Goal: Use online tool/utility: Utilize a website feature to perform a specific function

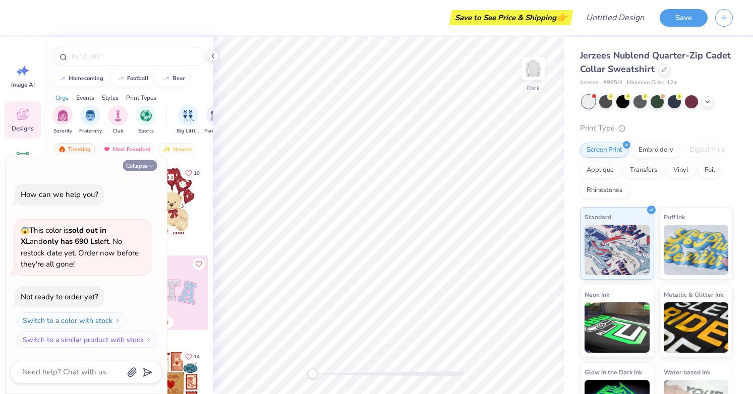
click at [134, 167] on button "Collapse" at bounding box center [140, 165] width 34 height 11
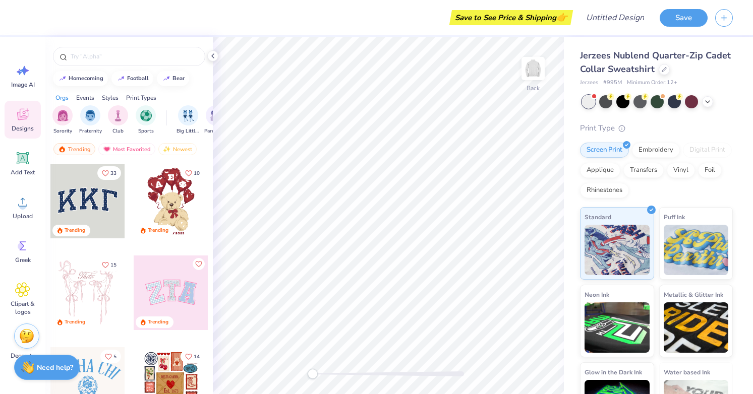
type textarea "x"
click at [120, 120] on img "filter for Club" at bounding box center [117, 115] width 11 height 12
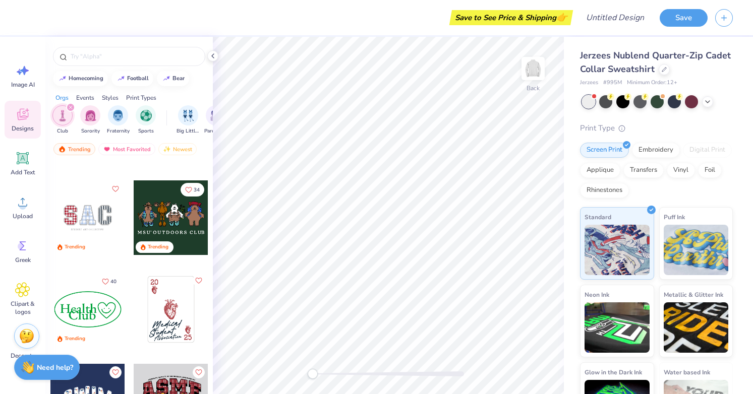
scroll to position [76, 0]
click at [90, 225] on div at bounding box center [87, 217] width 75 height 75
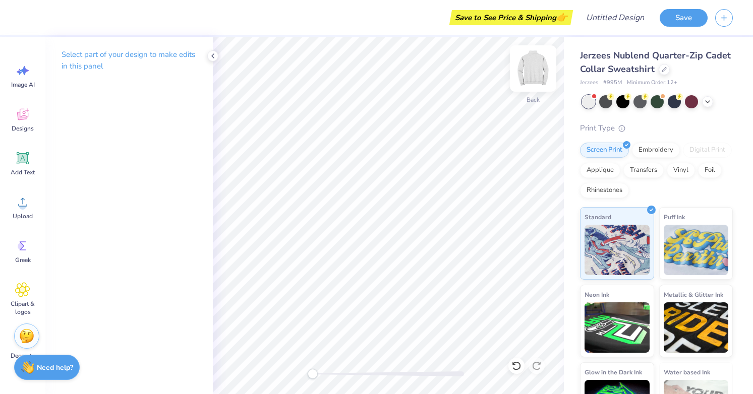
click at [536, 67] on img at bounding box center [533, 68] width 40 height 40
click at [216, 59] on icon at bounding box center [213, 56] width 8 height 8
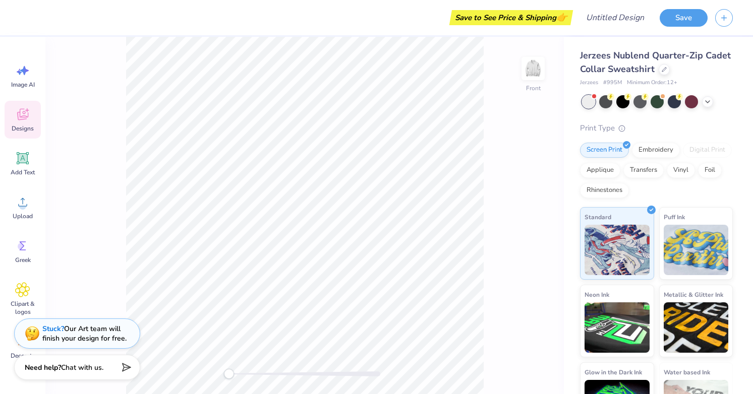
click at [32, 114] on div "Designs" at bounding box center [23, 120] width 36 height 38
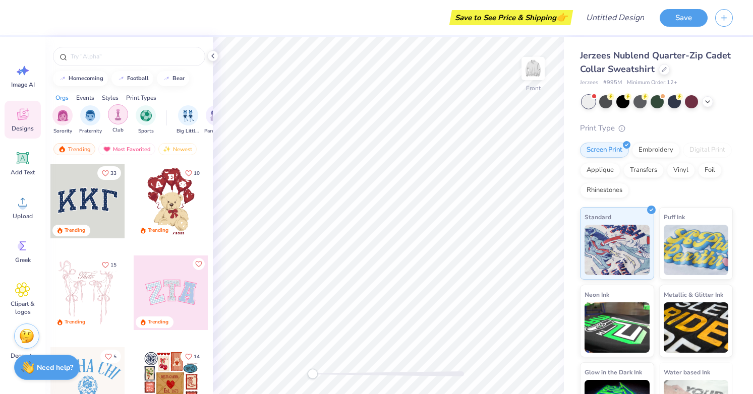
click at [113, 109] on img "filter for Club" at bounding box center [117, 115] width 11 height 12
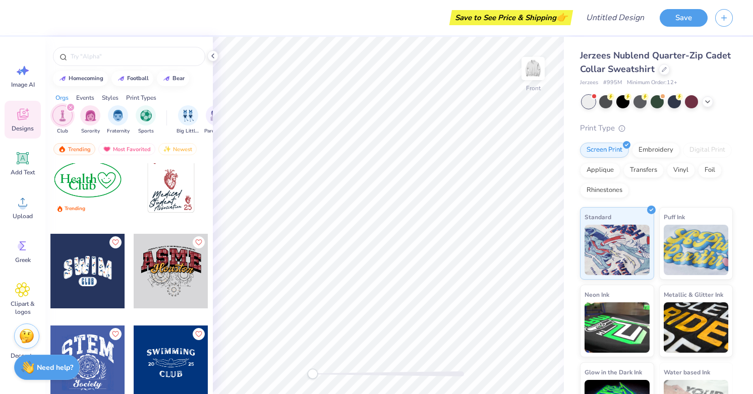
scroll to position [206, 0]
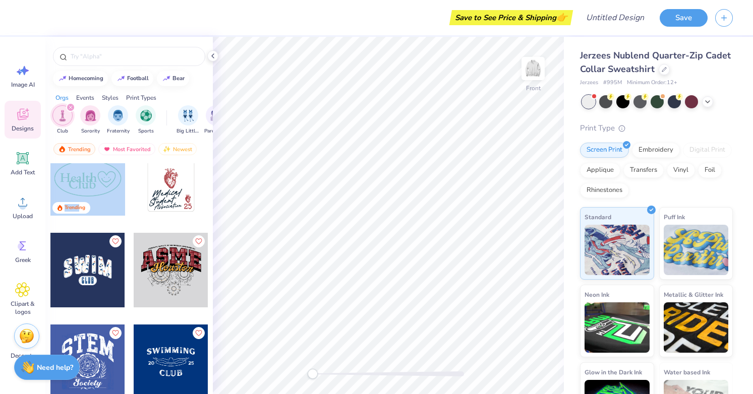
drag, startPoint x: 87, startPoint y: 193, endPoint x: 80, endPoint y: 206, distance: 15.1
click at [80, 206] on div "40 Trending" at bounding box center [88, 179] width 76 height 76
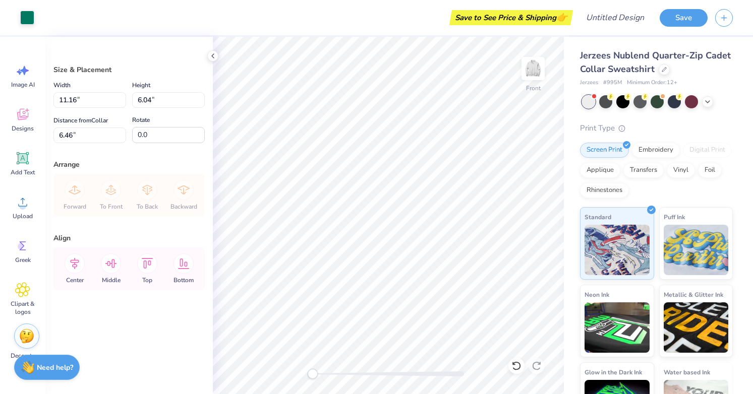
type input "6.46"
type textarea "x"
type input "4.50"
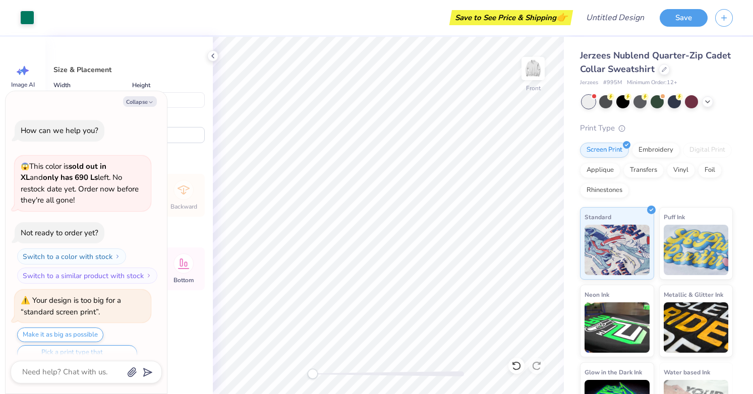
scroll to position [20, 0]
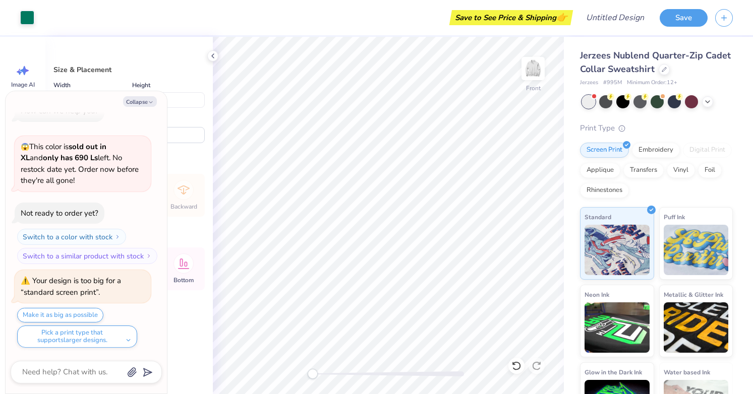
type textarea "x"
type input "12.98"
type input "7.02"
type textarea "x"
type input "13.58"
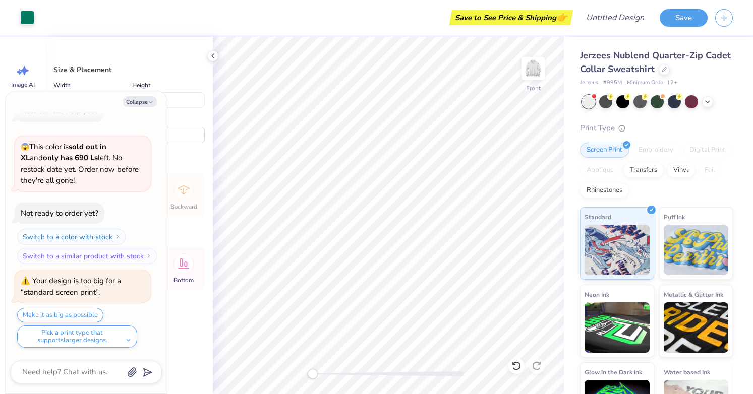
type input "7.34"
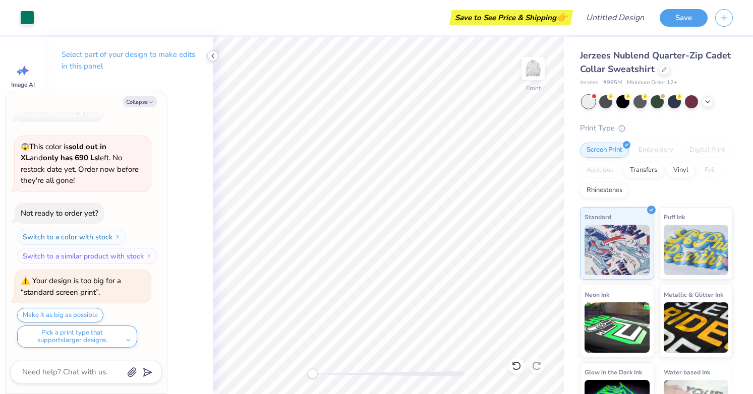
click at [215, 57] on icon at bounding box center [213, 56] width 8 height 8
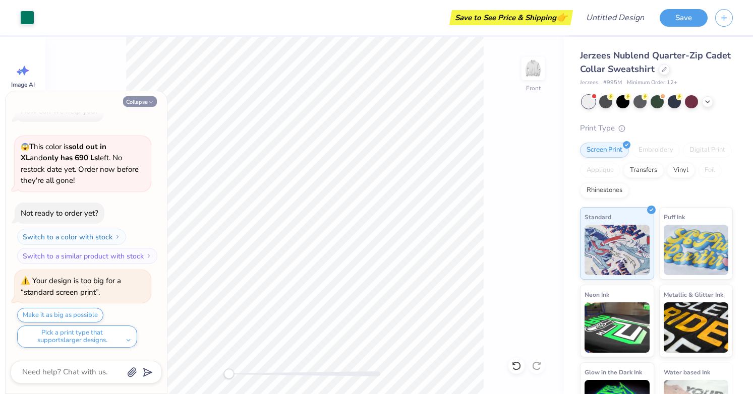
click at [149, 100] on icon "button" at bounding box center [151, 102] width 6 height 6
type textarea "x"
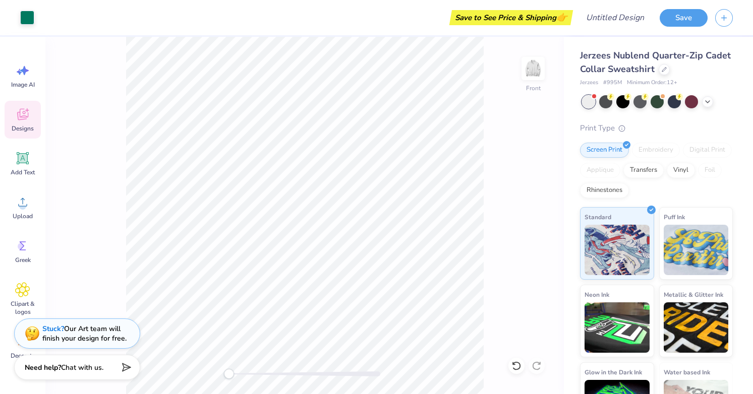
click at [29, 118] on icon at bounding box center [22, 114] width 15 height 15
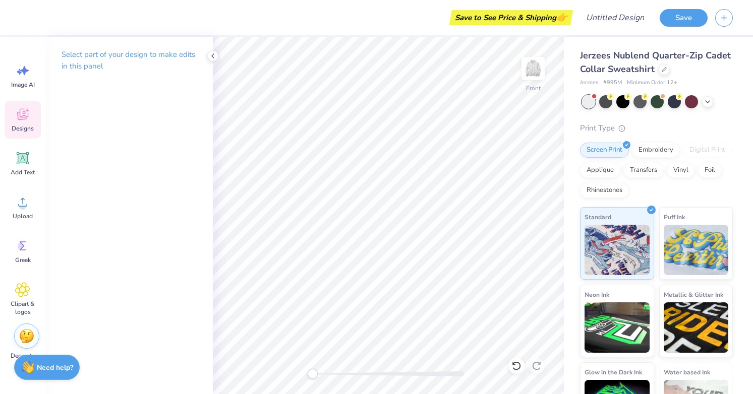
click at [27, 115] on icon at bounding box center [22, 114] width 15 height 15
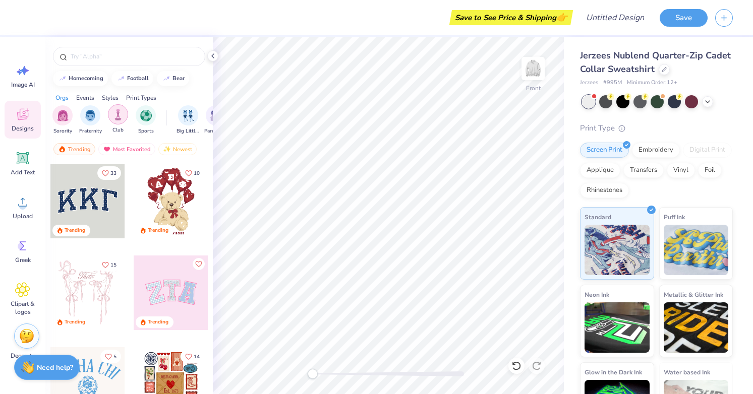
click at [122, 106] on div "filter for Club" at bounding box center [118, 114] width 20 height 20
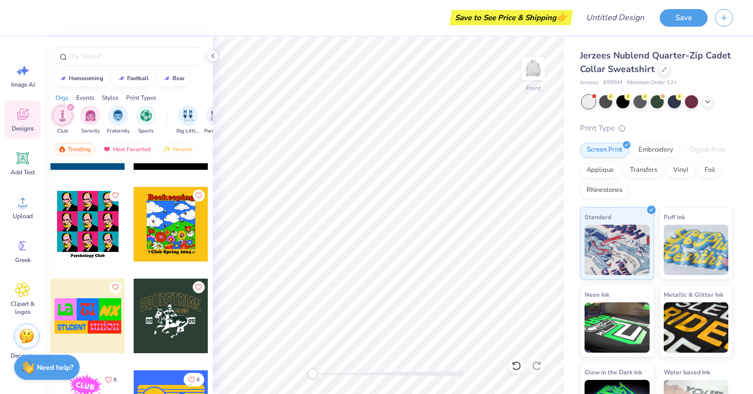
scroll to position [1266, 0]
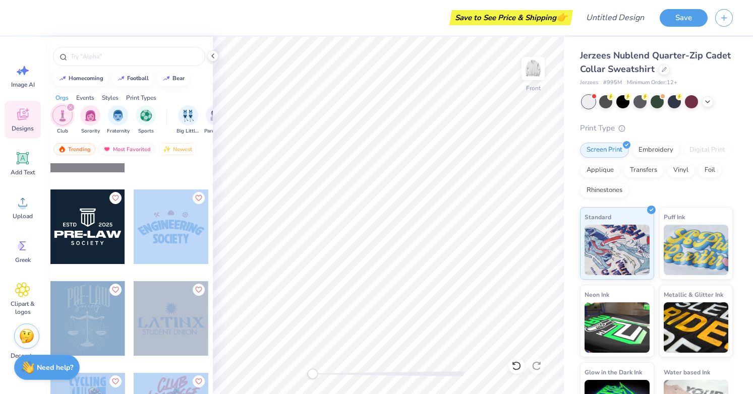
drag, startPoint x: 112, startPoint y: 235, endPoint x: 134, endPoint y: 266, distance: 37.2
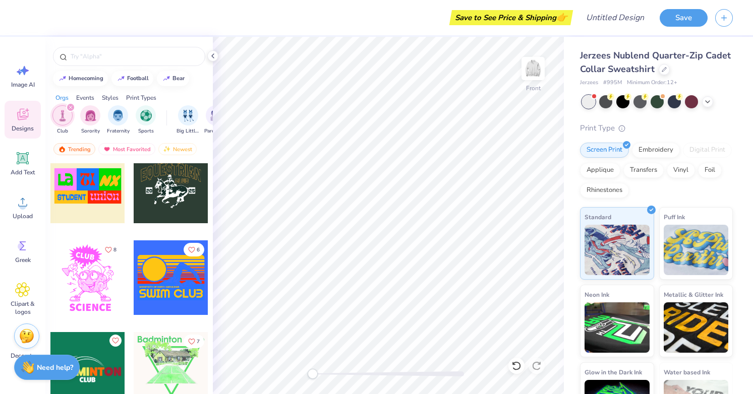
scroll to position [1394, 0]
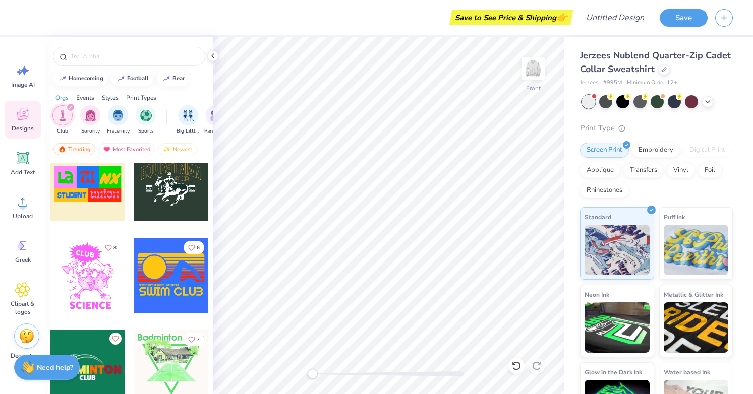
click at [89, 269] on div at bounding box center [87, 275] width 75 height 75
